Goal: Task Accomplishment & Management: Use online tool/utility

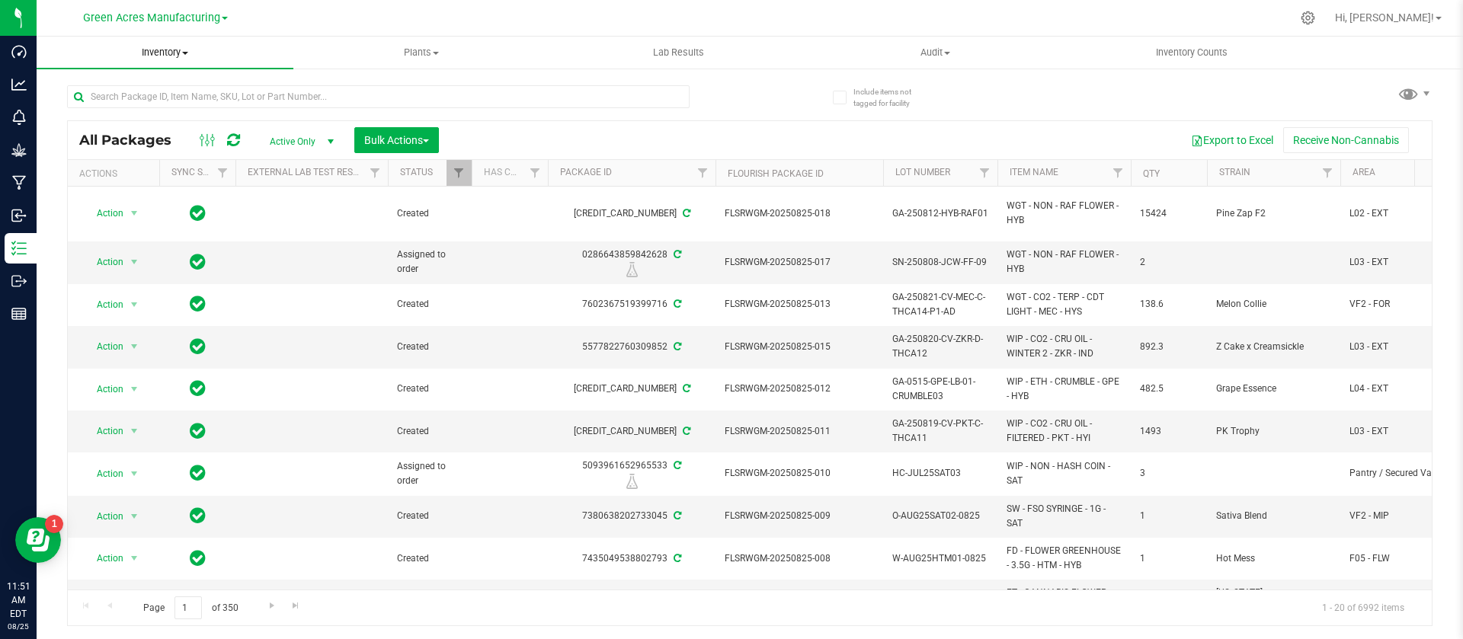
click at [151, 46] on span "Inventory" at bounding box center [165, 53] width 257 height 14
click at [139, 87] on span "All packages" at bounding box center [89, 91] width 104 height 13
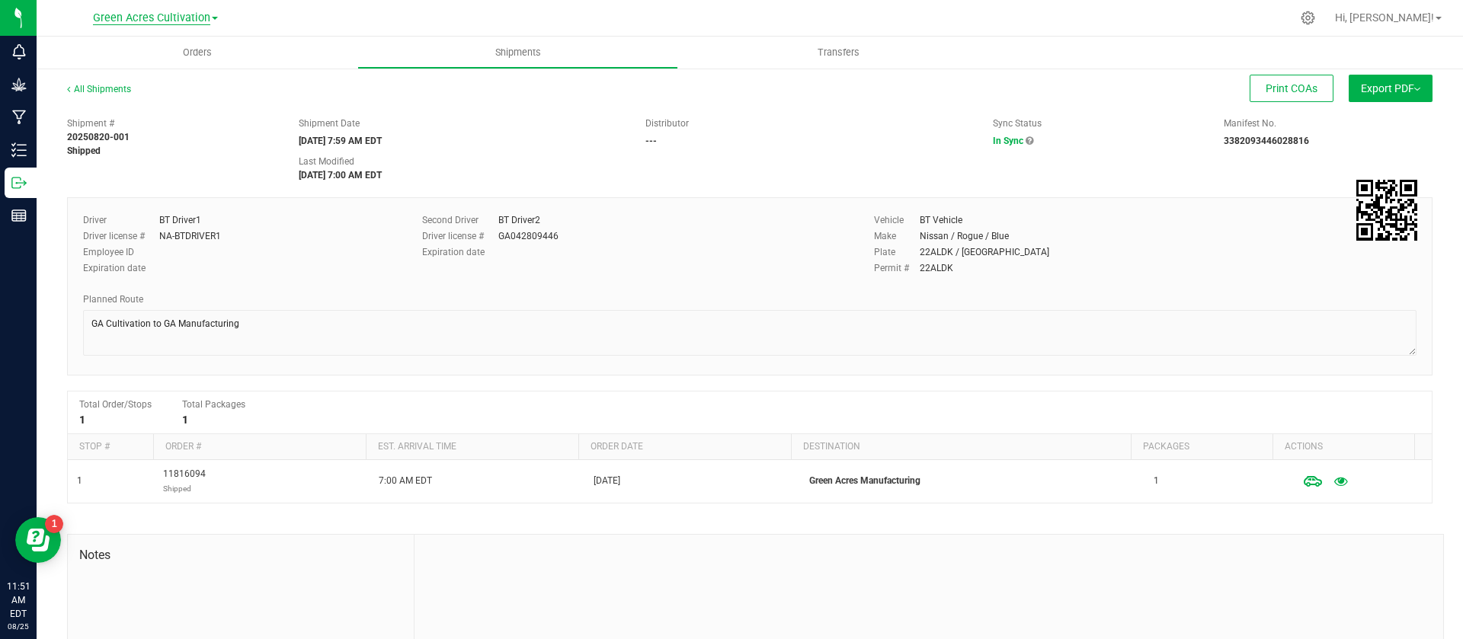
click at [136, 16] on span "Green Acres Cultivation" at bounding box center [151, 18] width 117 height 14
click at [140, 69] on link "Green Acres Manufacturing" at bounding box center [155, 74] width 223 height 21
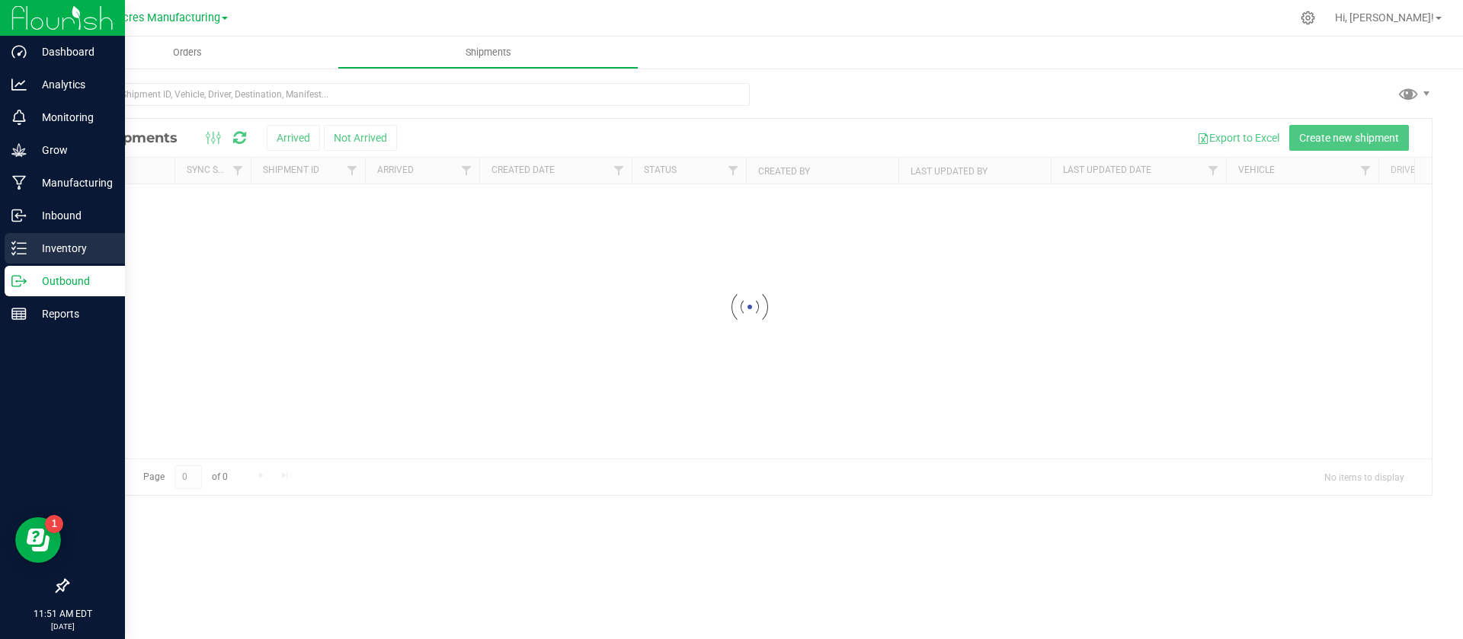
click at [66, 256] on p "Inventory" at bounding box center [72, 248] width 91 height 18
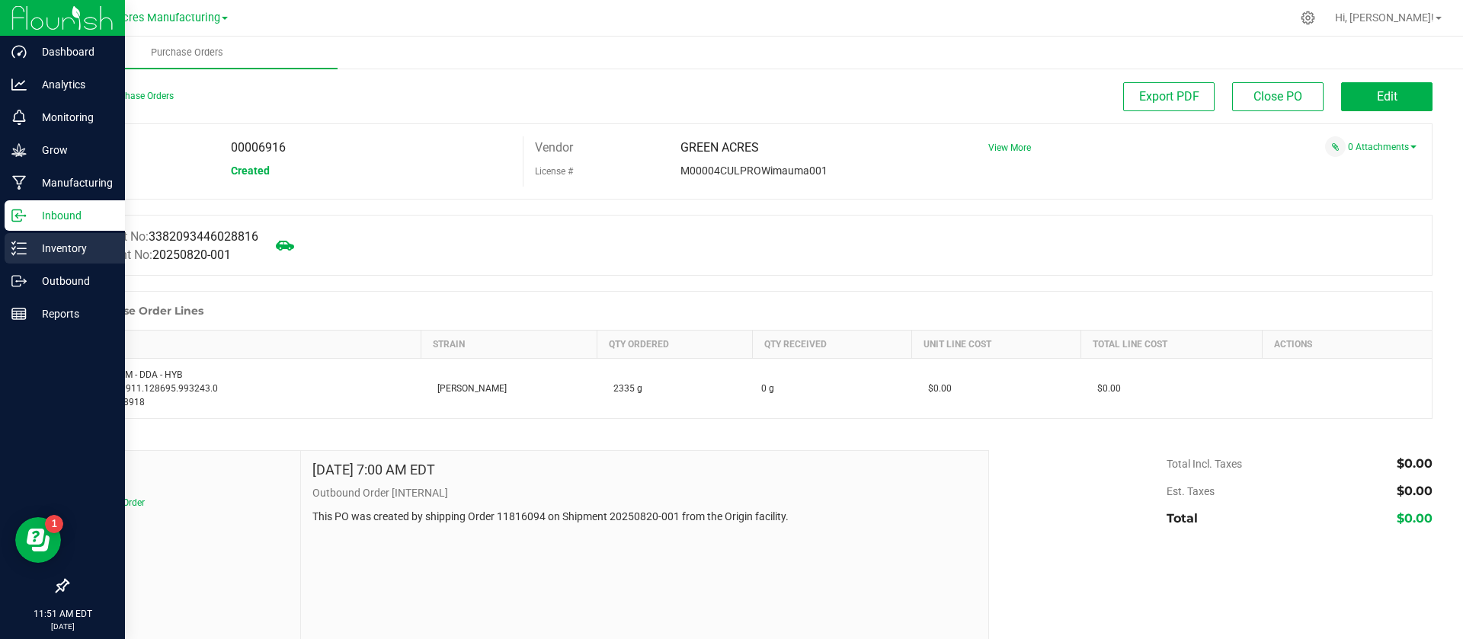
click at [53, 249] on p "Inventory" at bounding box center [72, 248] width 91 height 18
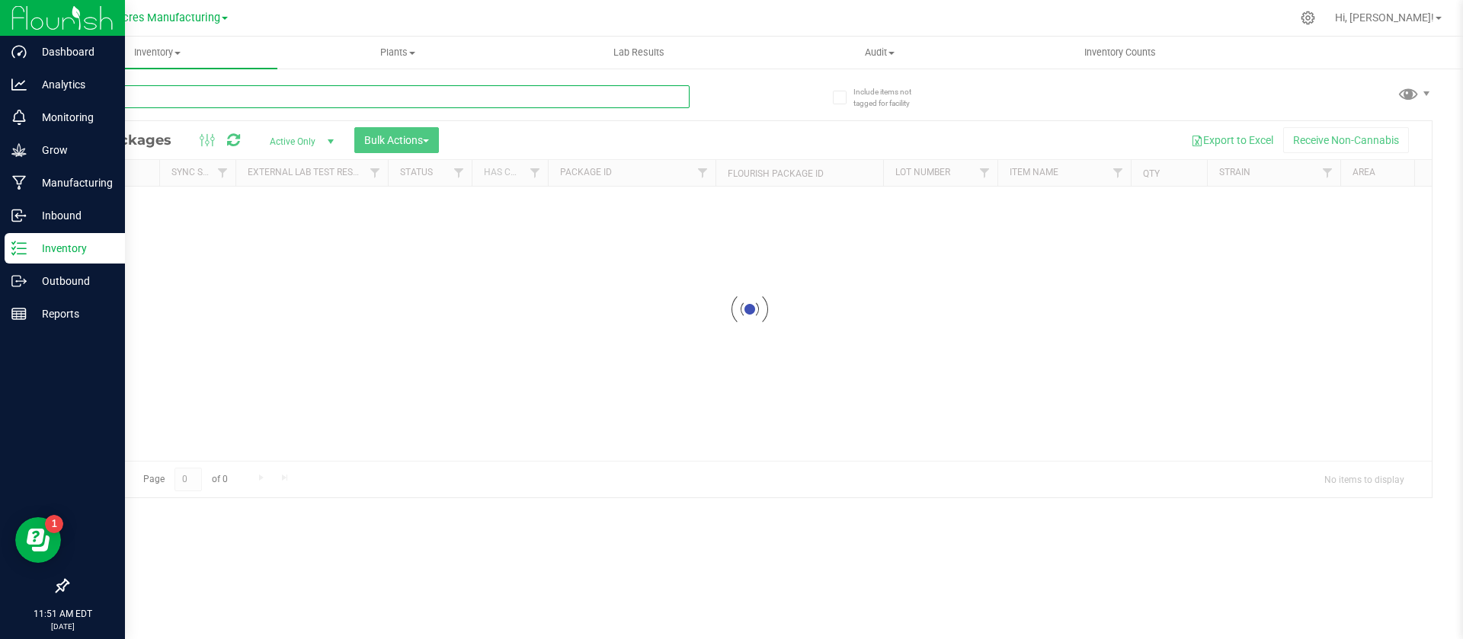
click at [259, 98] on input "text" at bounding box center [378, 96] width 623 height 23
type input "32910"
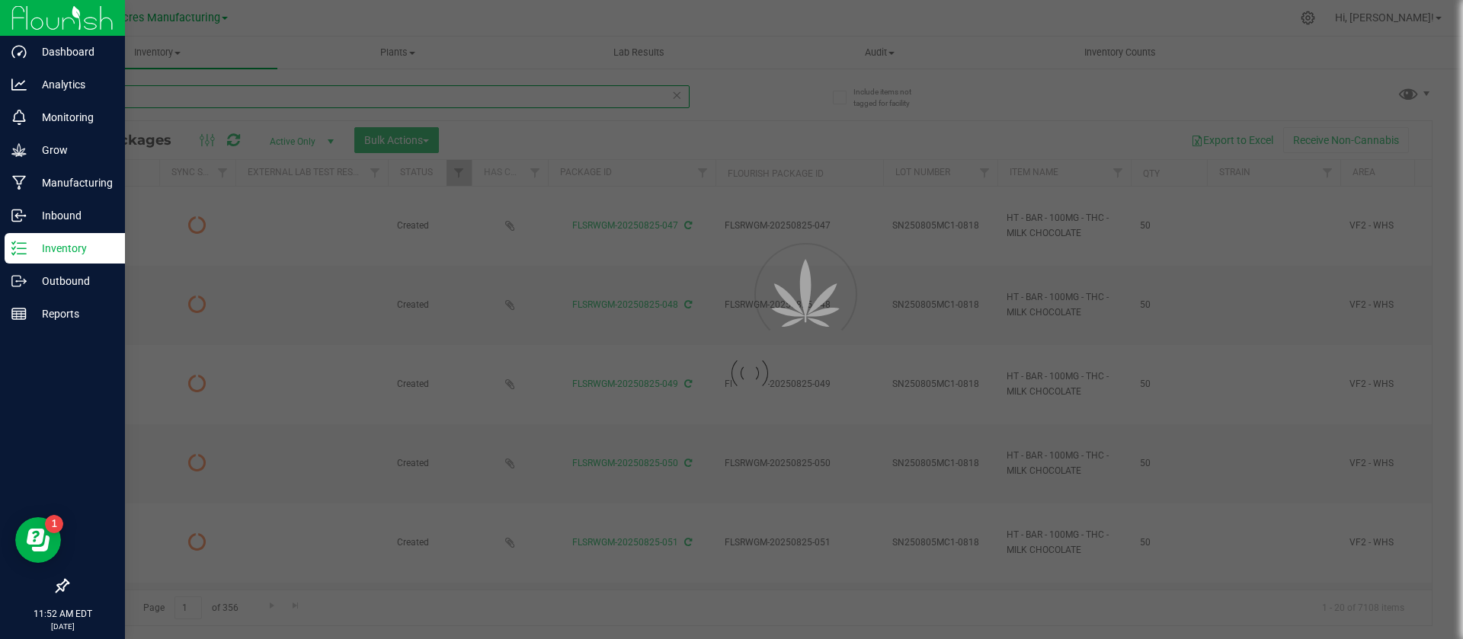
type input "[DATE]"
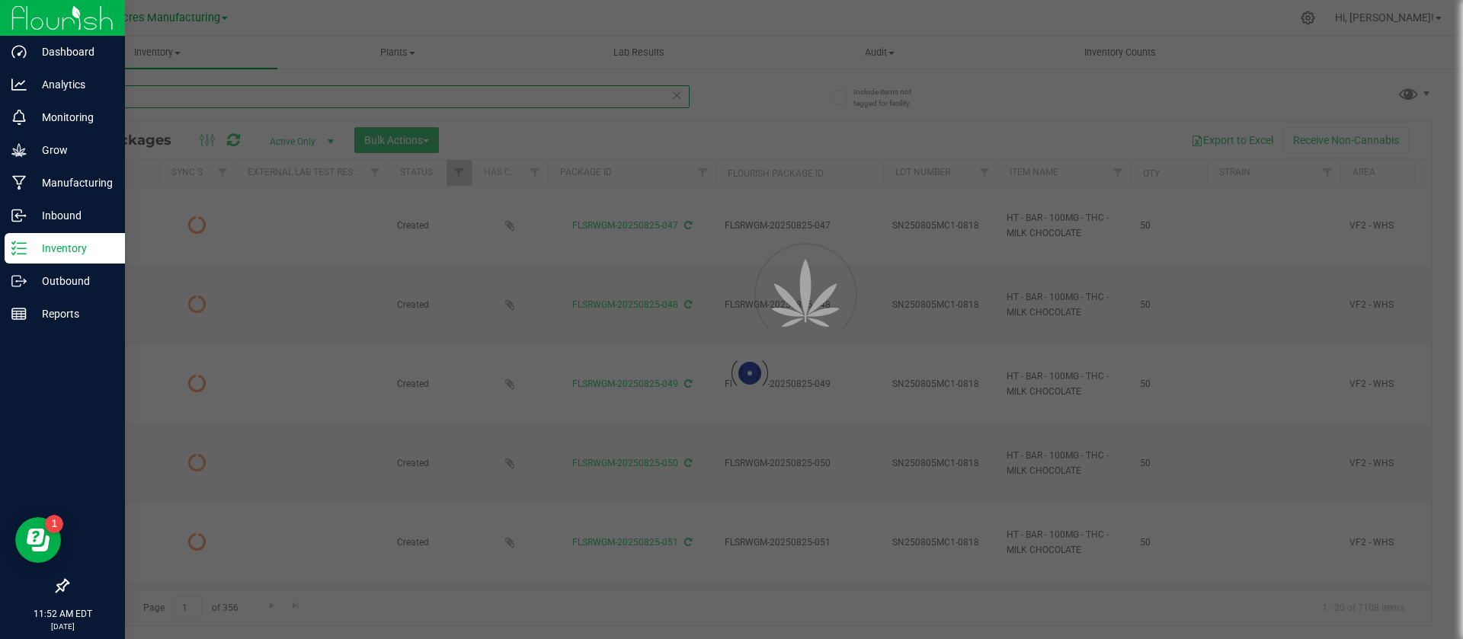
type input "[DATE]"
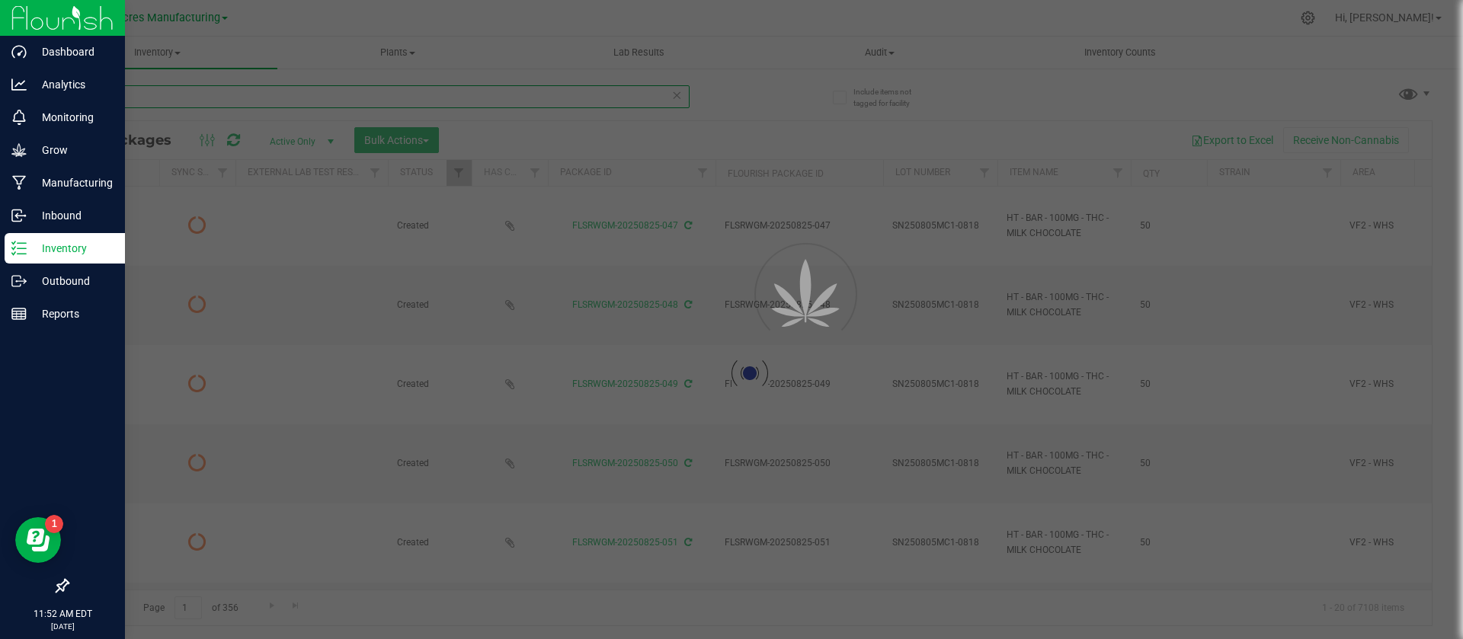
type input "[DATE]"
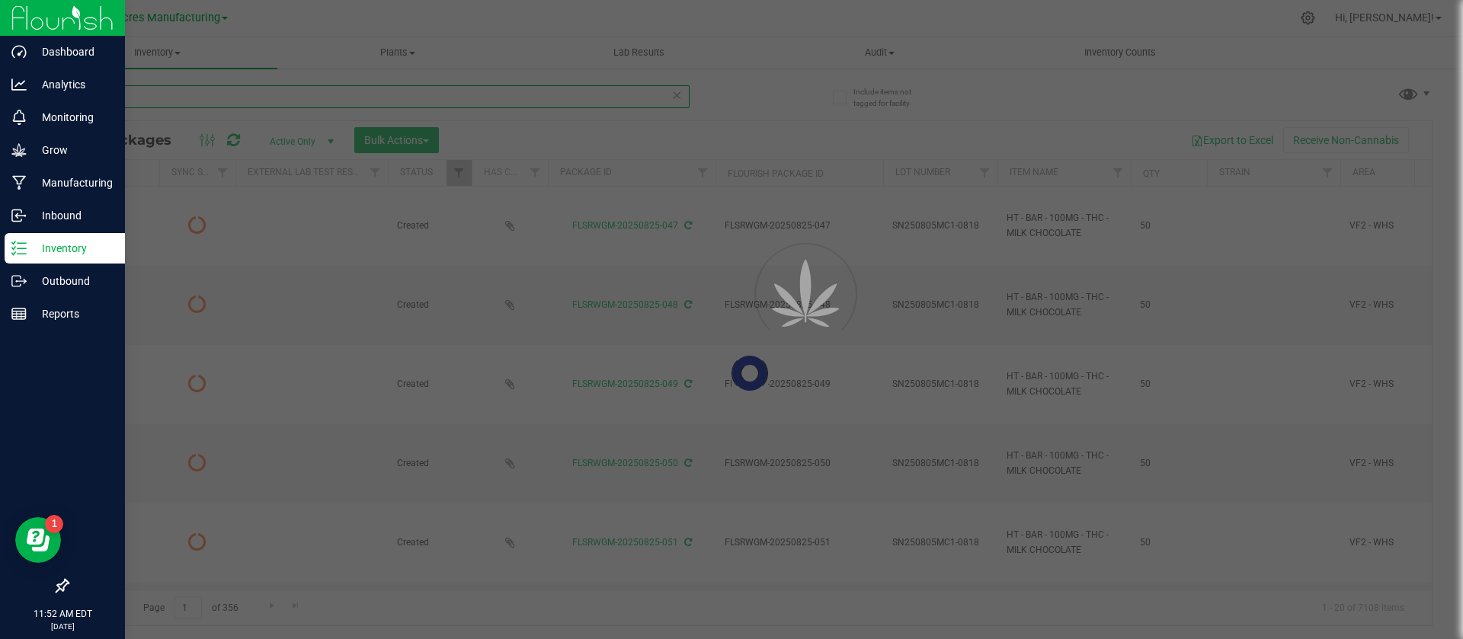
type input "[DATE]"
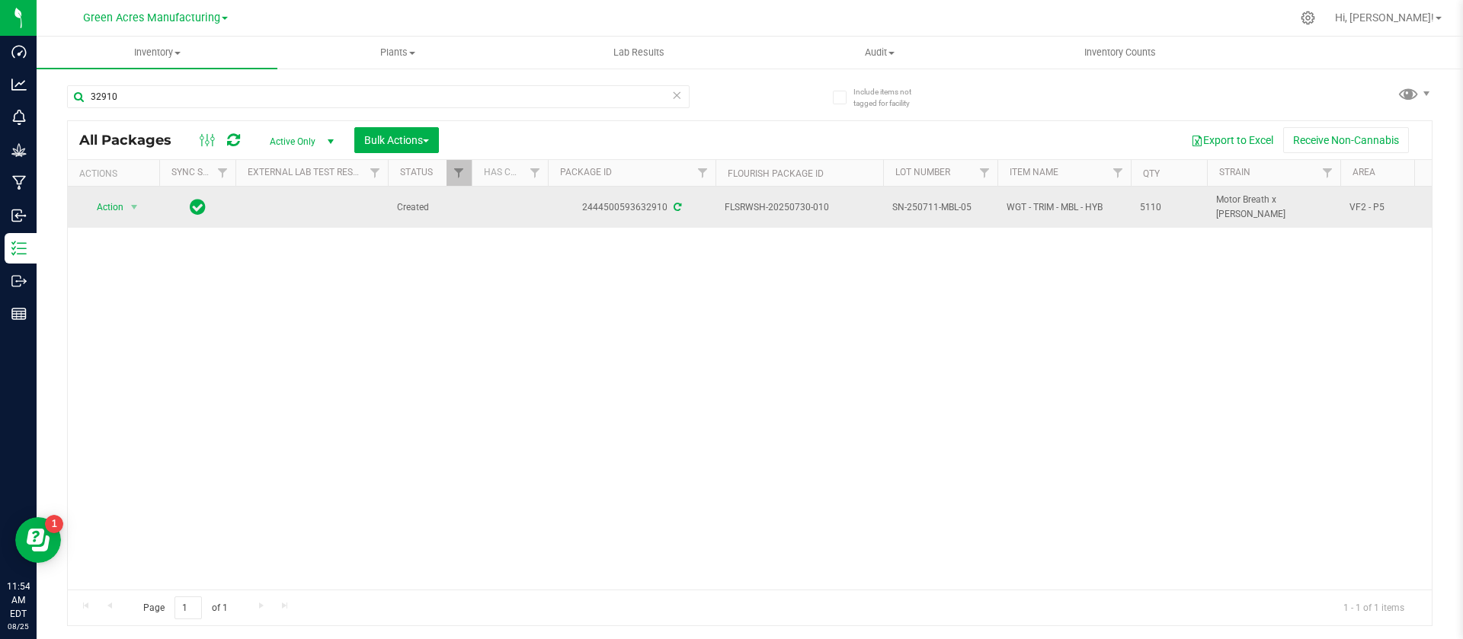
click at [928, 207] on span "SN-250711-MBL-05" at bounding box center [940, 207] width 96 height 14
click at [928, 207] on input "SN-250711-MBL-05" at bounding box center [936, 208] width 109 height 24
click at [797, 373] on div "Action Action Adjust qty Create package Edit attributes Global inventory Locate…" at bounding box center [750, 388] width 1364 height 403
click at [120, 216] on span "Action" at bounding box center [103, 207] width 41 height 21
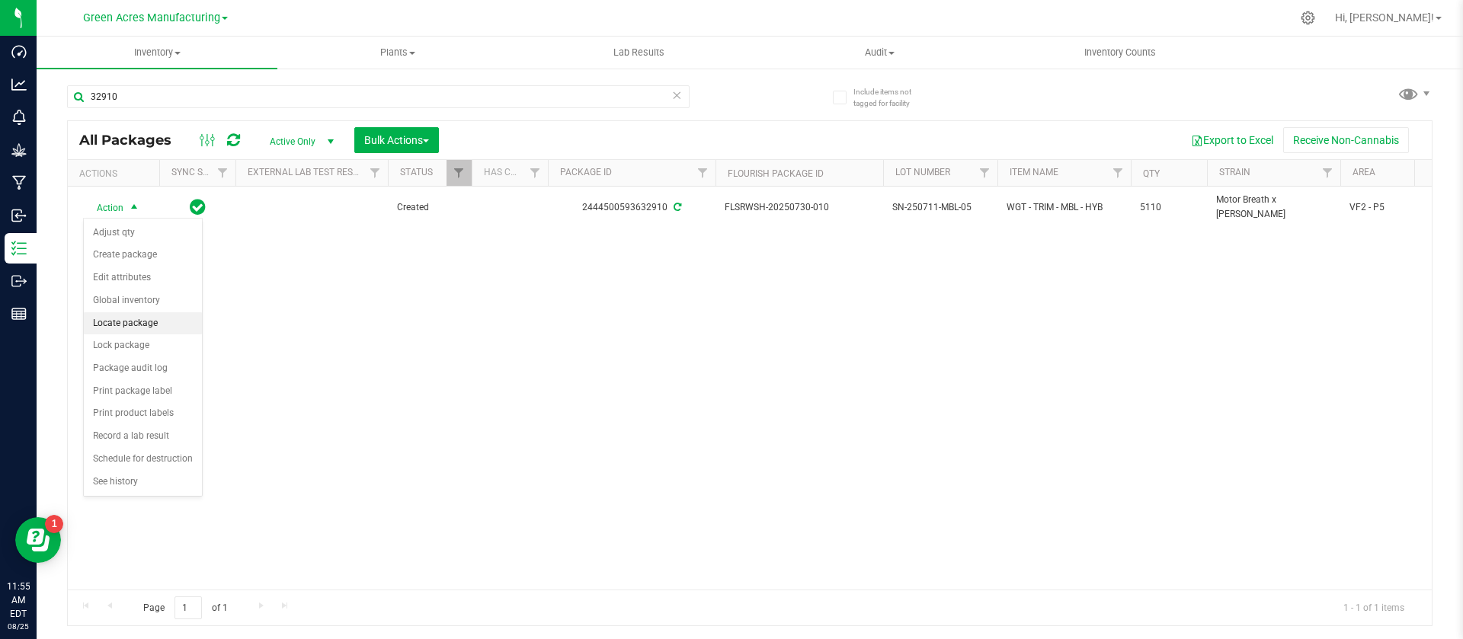
click at [130, 314] on li "Locate package" at bounding box center [143, 323] width 118 height 23
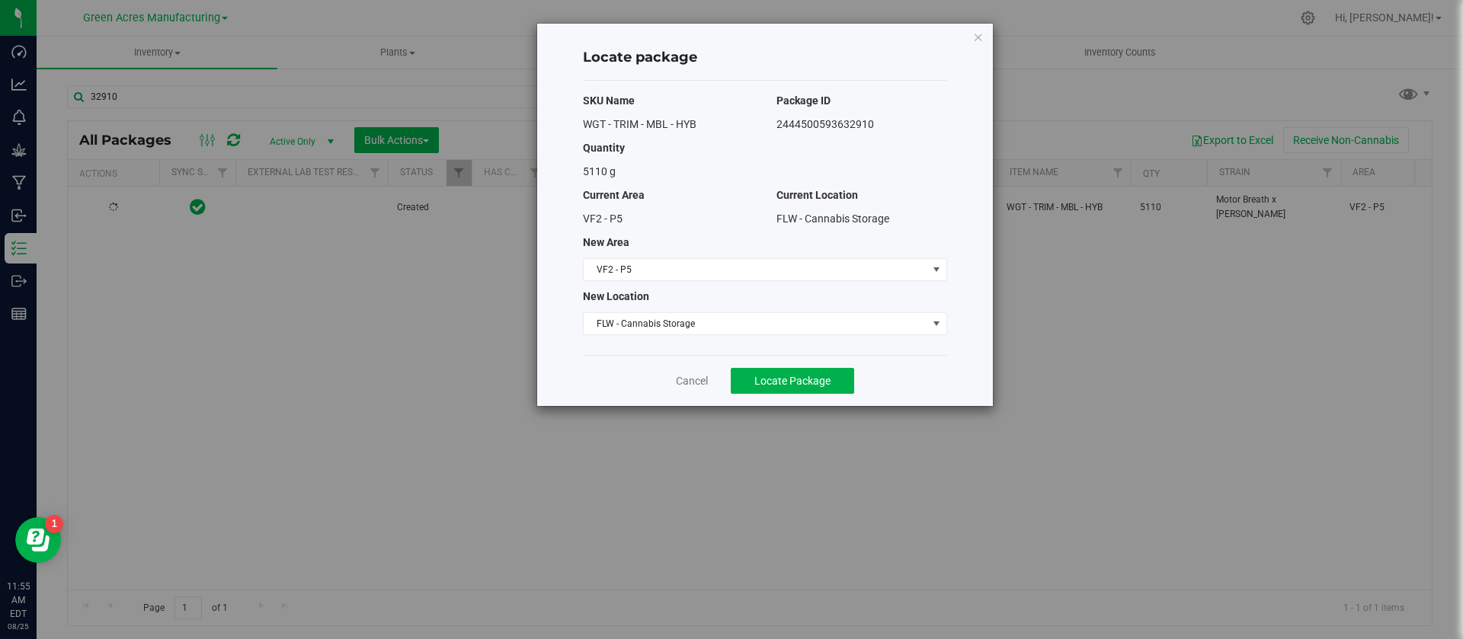
click at [975, 46] on div "Locate package SKU Name Package ID WGT - TRIM - MBL - HYB 2444500593632910 Quan…" at bounding box center [765, 215] width 456 height 383
click at [975, 36] on icon "button" at bounding box center [978, 36] width 11 height 18
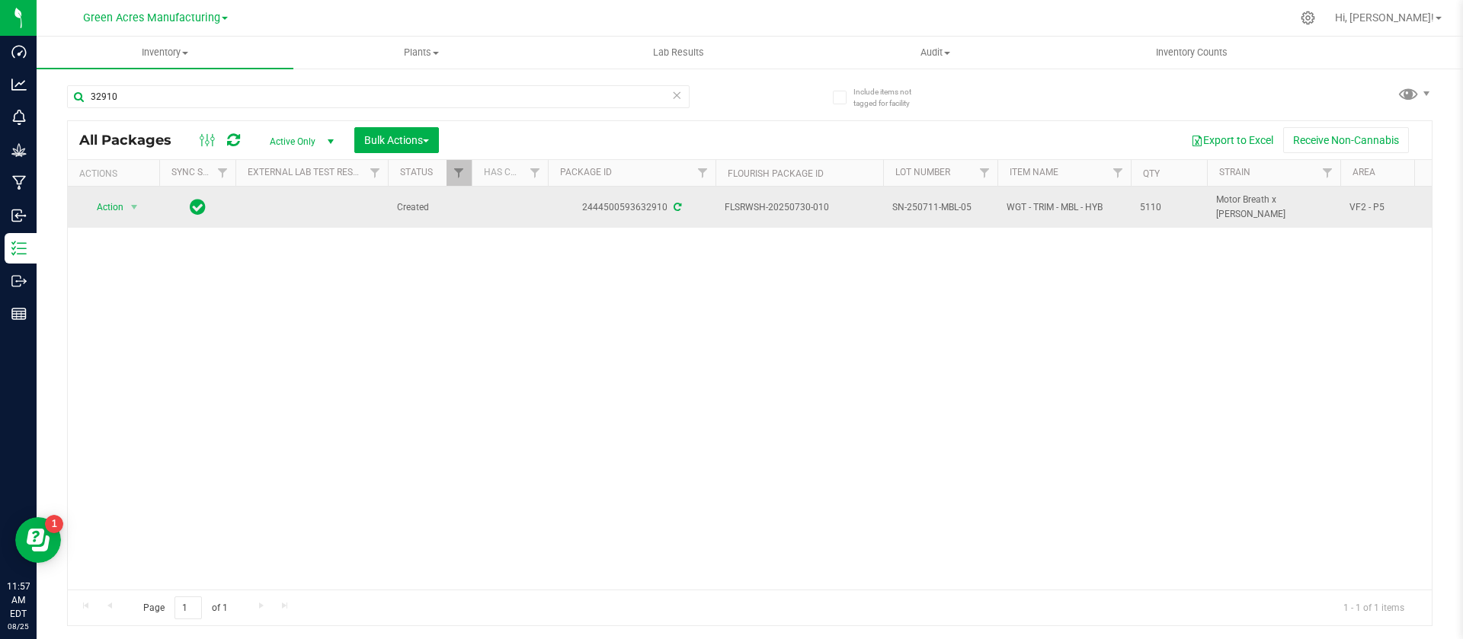
click at [929, 212] on span "SN-250711-MBL-05" at bounding box center [940, 207] width 96 height 14
click at [929, 212] on input "SN-250711-MBL-05" at bounding box center [936, 208] width 109 height 24
click at [769, 197] on td "FLSRWSH-20250730-010" at bounding box center [800, 207] width 168 height 41
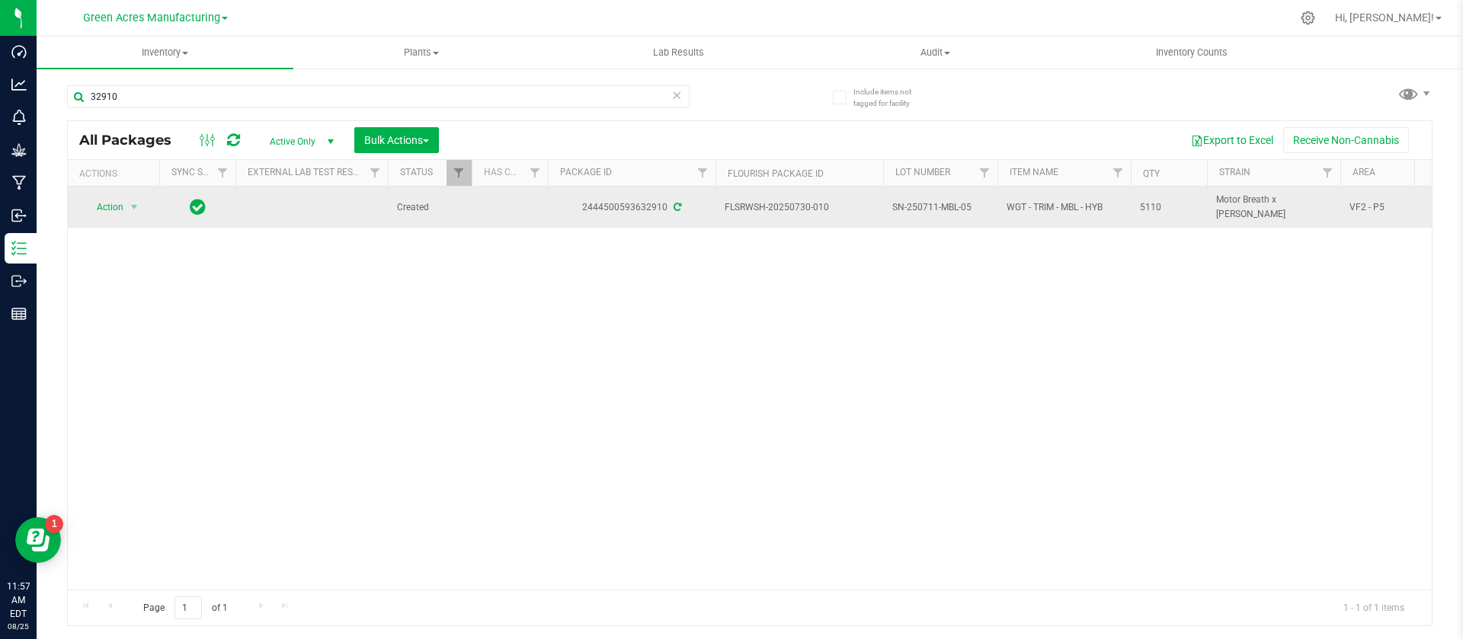
click at [769, 197] on td "FLSRWSH-20250730-010" at bounding box center [800, 207] width 168 height 41
copy tr "FLSRWSH-20250730-010"
click at [1155, 207] on span "5110" at bounding box center [1169, 207] width 58 height 14
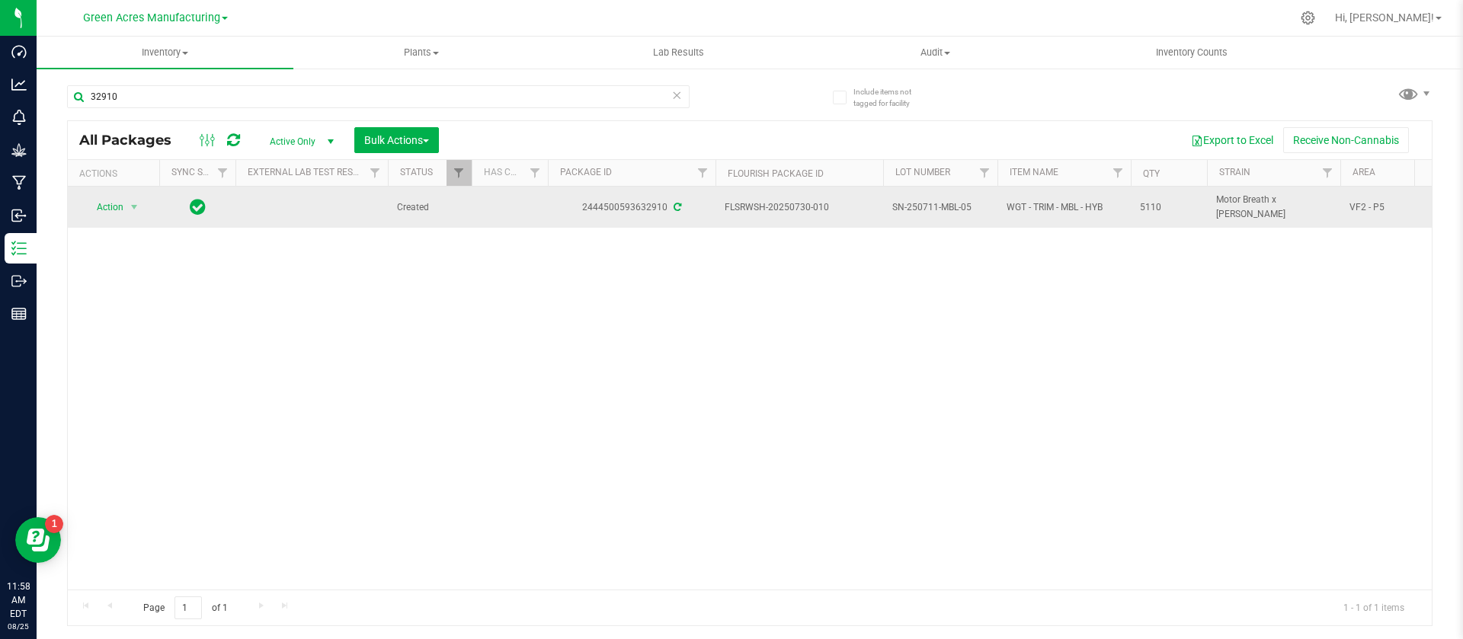
click at [1155, 207] on span "5110" at bounding box center [1169, 207] width 58 height 14
copy tr "5110"
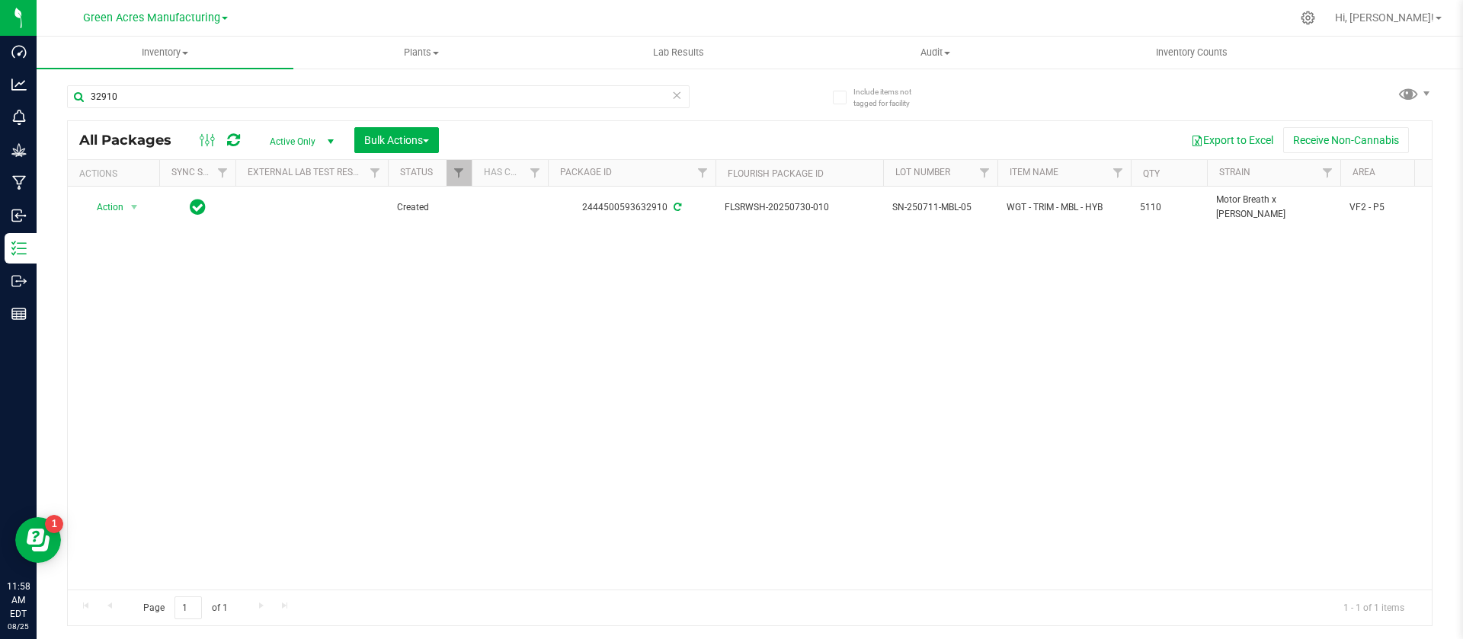
copy tr "5110"
click at [795, 382] on div "Action Action Adjust qty Create package Edit attributes Global inventory Locate…" at bounding box center [750, 388] width 1364 height 403
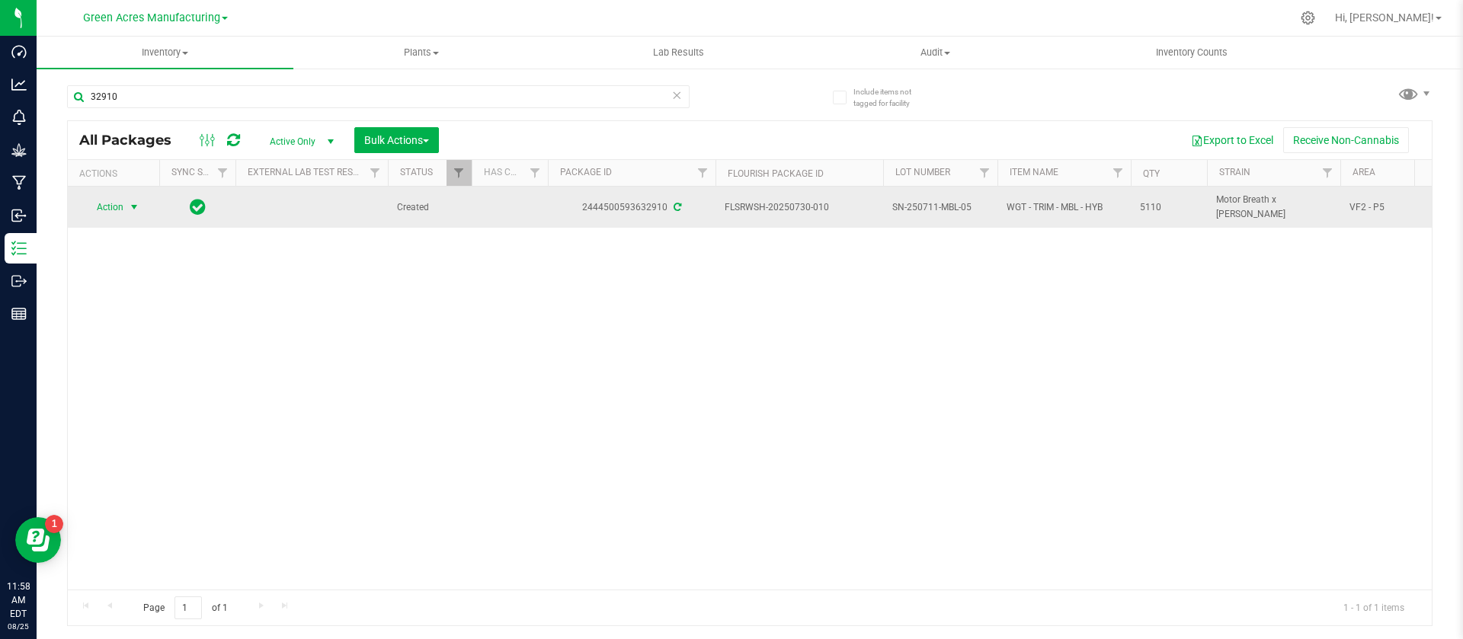
click at [104, 203] on span "Action" at bounding box center [103, 207] width 41 height 21
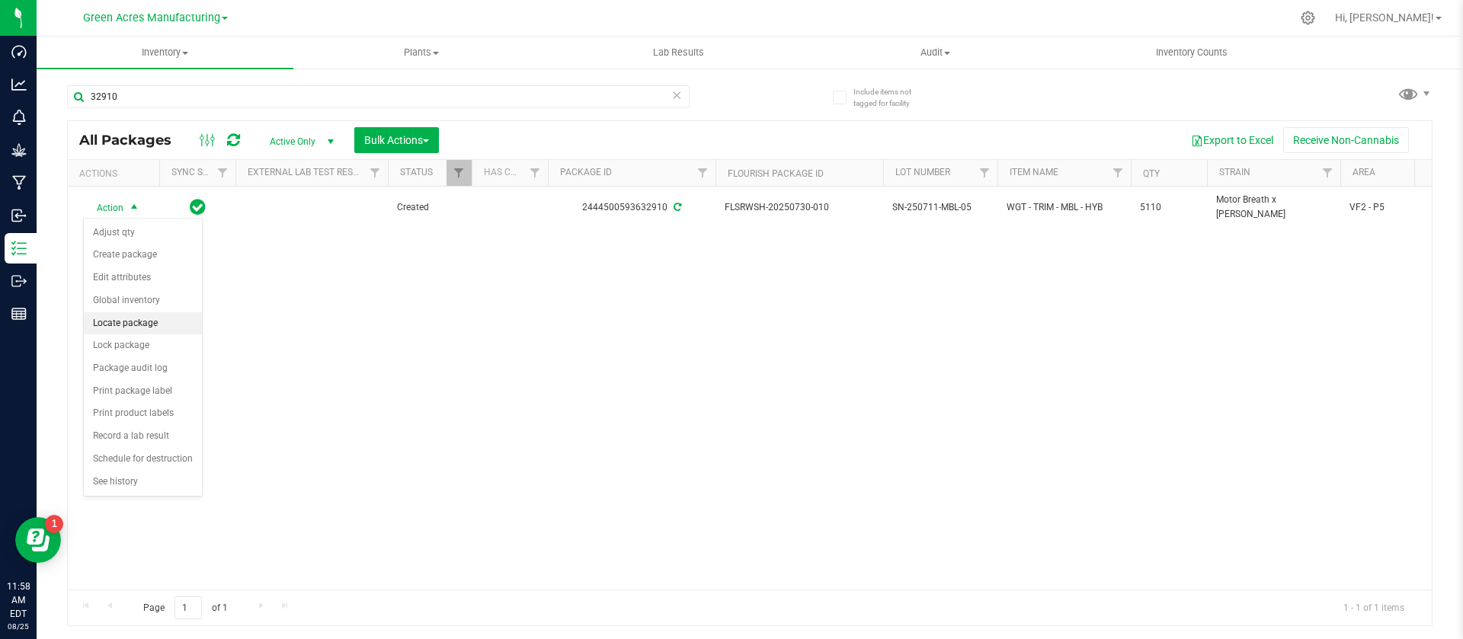
click at [122, 323] on li "Locate package" at bounding box center [143, 323] width 118 height 23
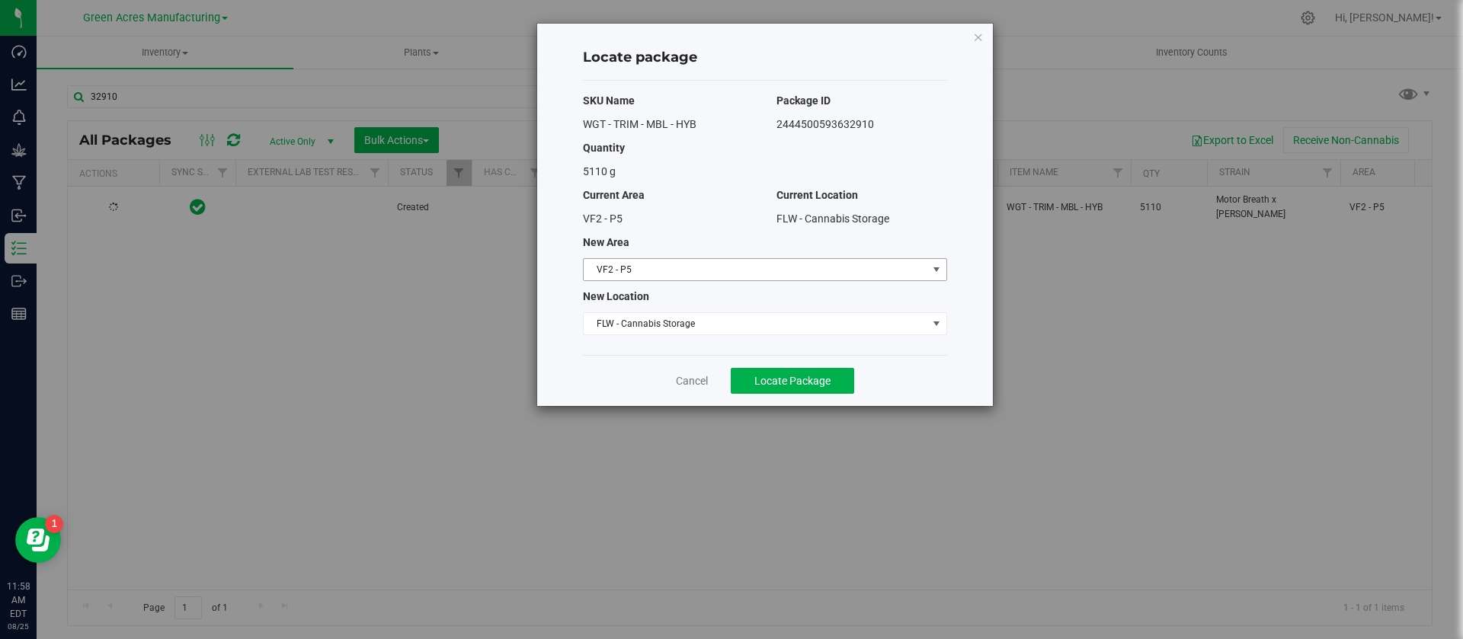
click at [626, 264] on span "VF2 - P5" at bounding box center [756, 269] width 344 height 21
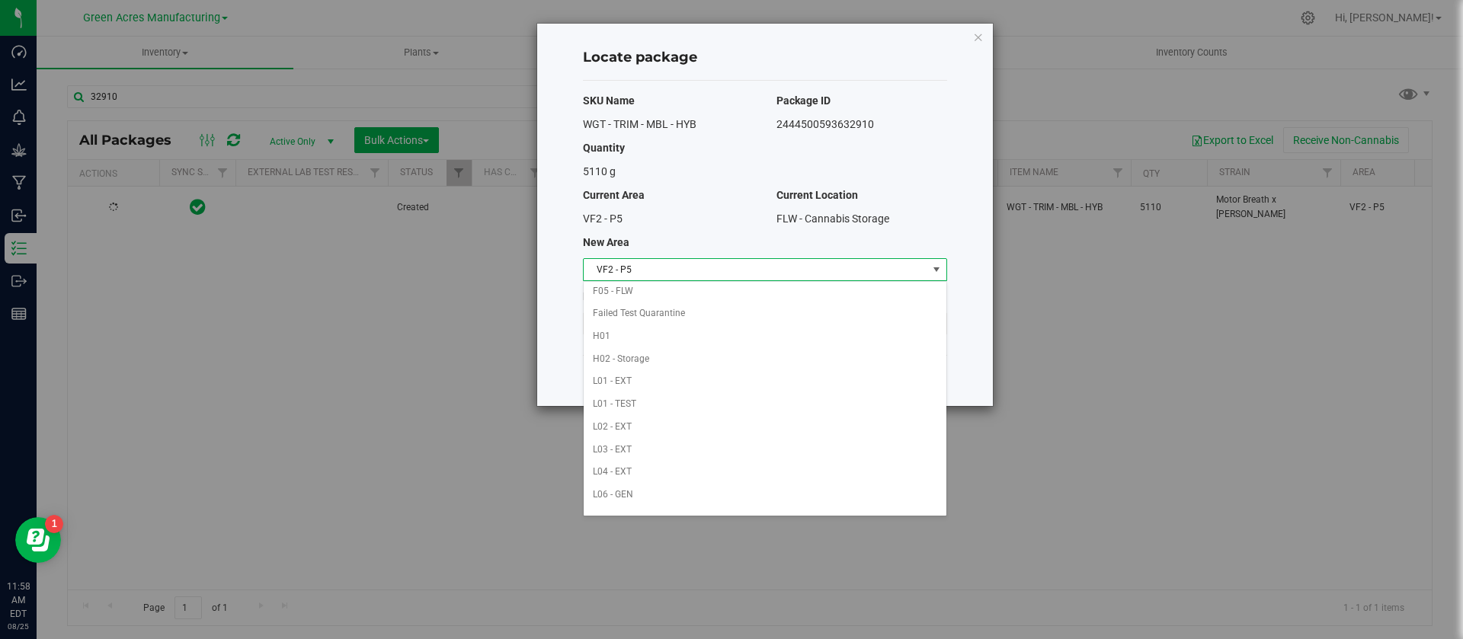
scroll to position [203, 0]
click at [629, 389] on li "L01 - EXT" at bounding box center [765, 386] width 363 height 23
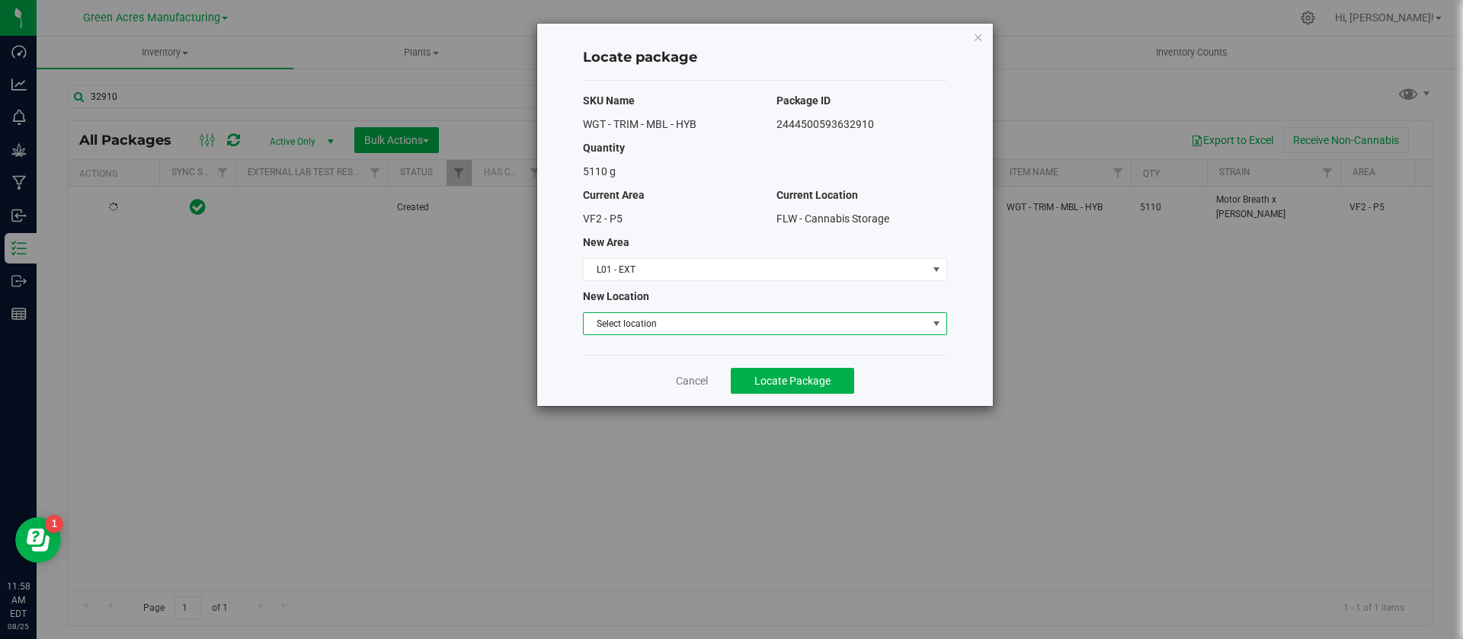
click at [643, 315] on span "Select location" at bounding box center [756, 323] width 344 height 21
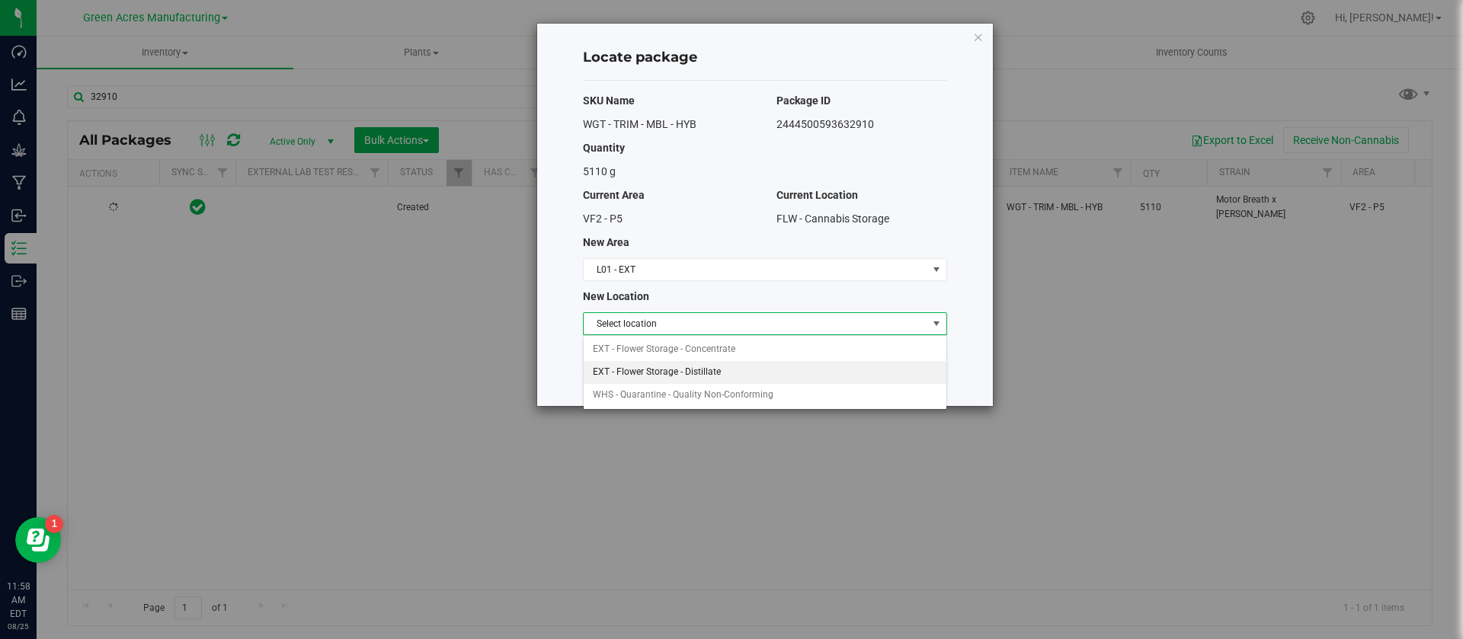
click at [652, 377] on li "EXT - Flower Storage - Distillate" at bounding box center [765, 372] width 363 height 23
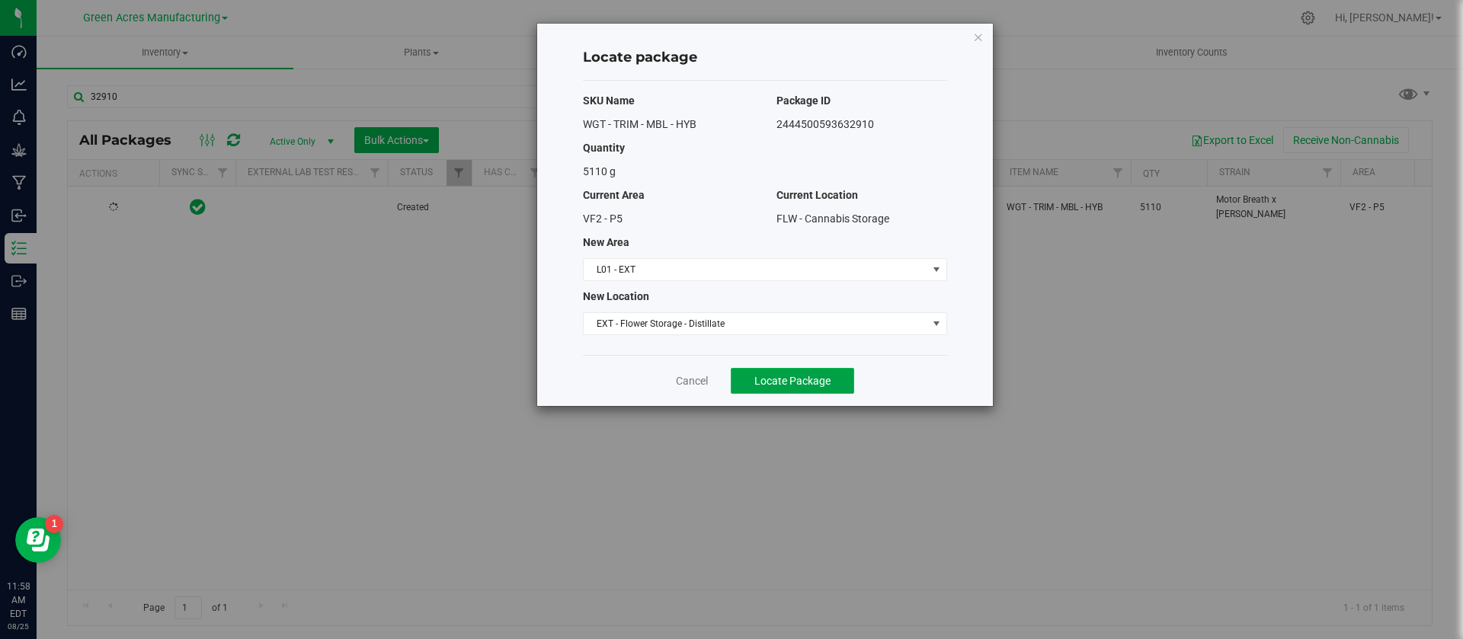
click at [772, 373] on button "Locate Package" at bounding box center [792, 381] width 123 height 26
